Goal: Transaction & Acquisition: Purchase product/service

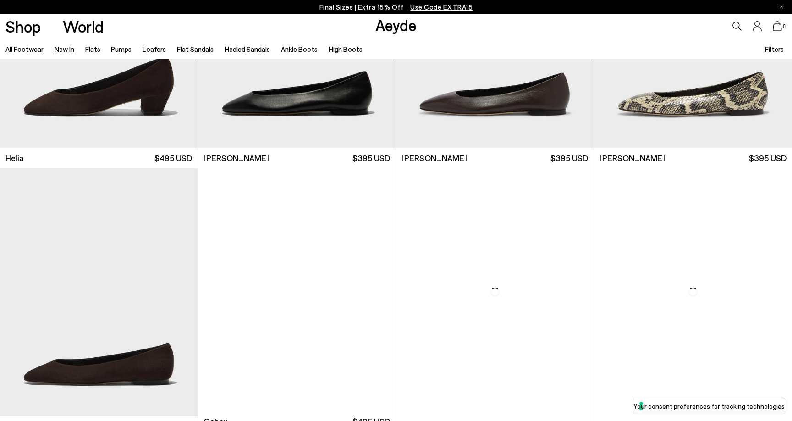
scroll to position [1720, 0]
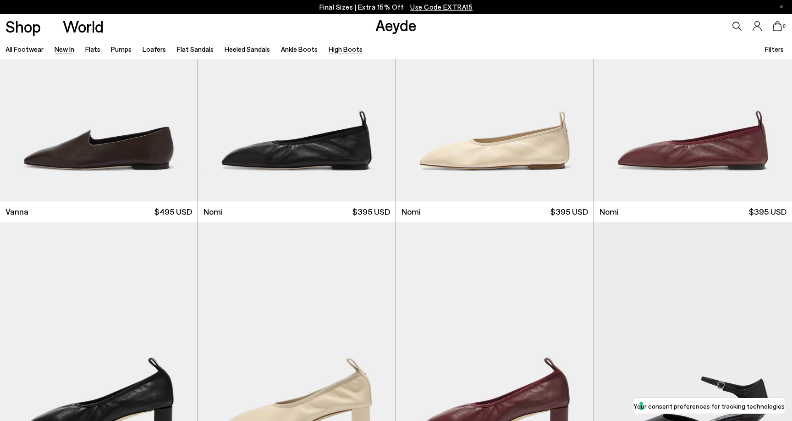
click at [331, 51] on link "High Boots" at bounding box center [346, 49] width 34 height 8
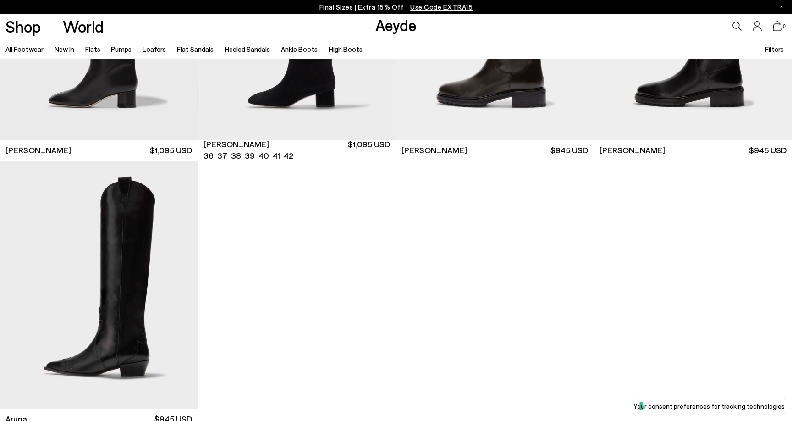
scroll to position [467, 0]
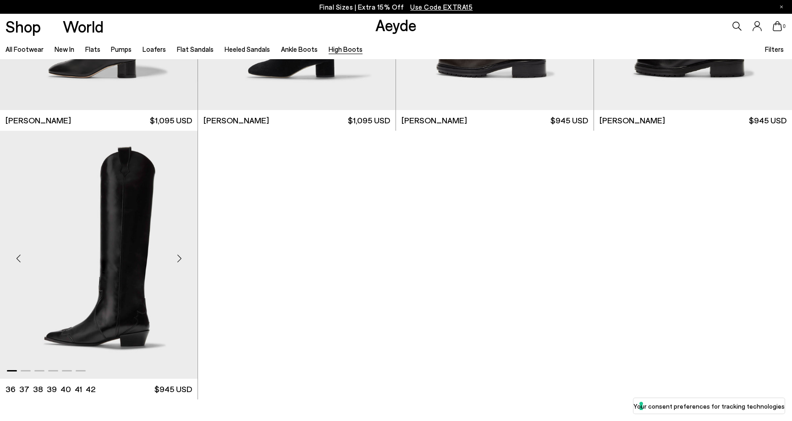
click at [175, 258] on div "Next slide" at bounding box center [180, 258] width 28 height 28
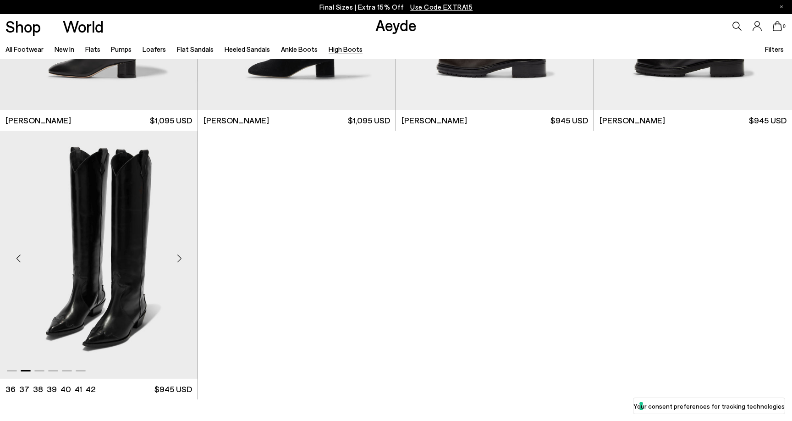
click at [175, 258] on div "Next slide" at bounding box center [180, 258] width 28 height 28
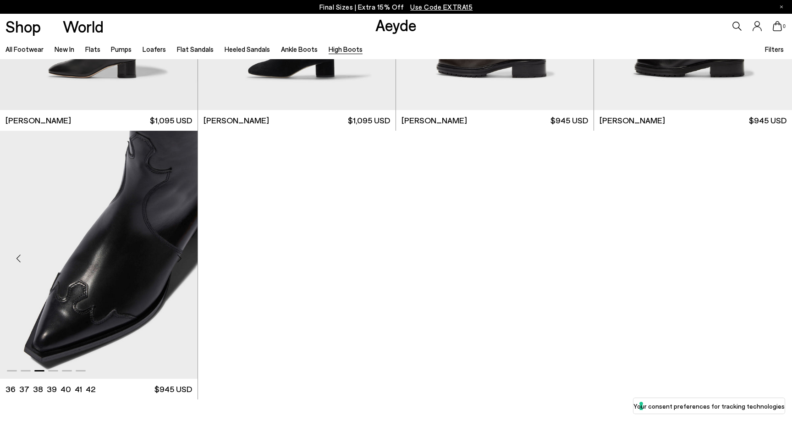
click at [175, 258] on div "Next slide" at bounding box center [180, 258] width 28 height 28
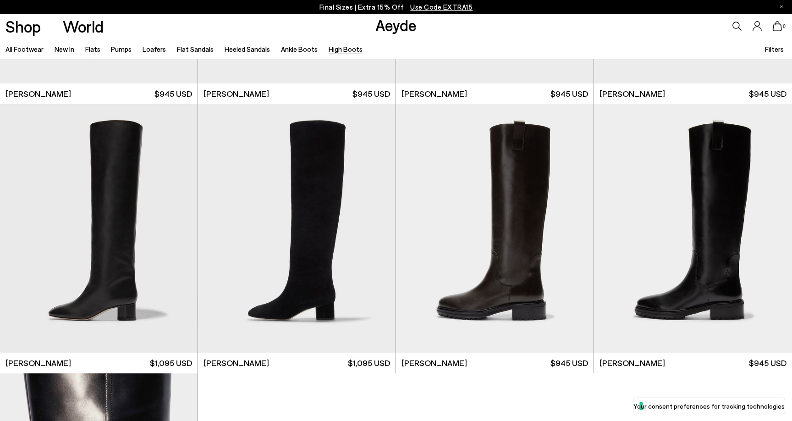
scroll to position [0, 0]
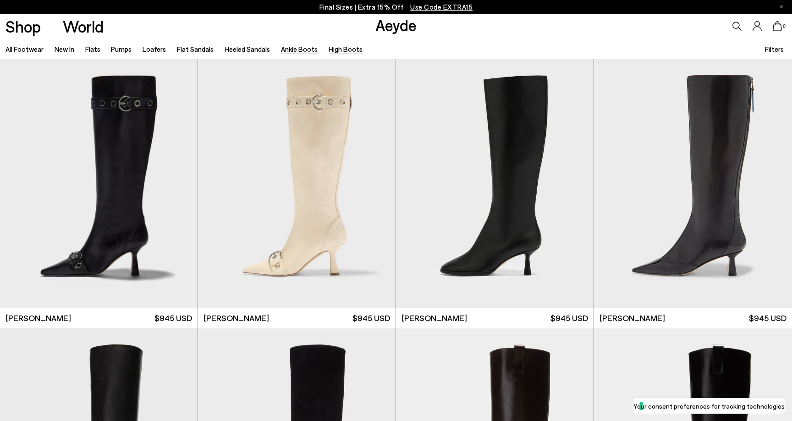
click at [310, 51] on link "Ankle Boots" at bounding box center [299, 49] width 37 height 8
